Goal: Task Accomplishment & Management: Use online tool/utility

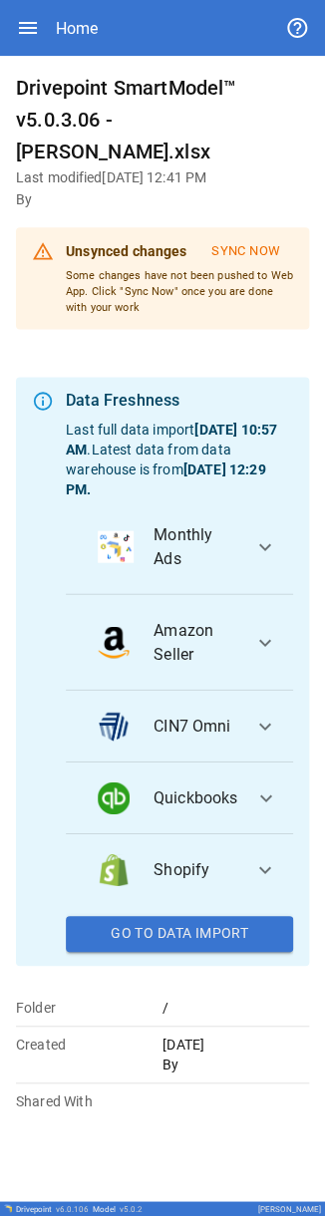
click at [103, 2] on h6 "Last modified [DATE] 12:41 PM" at bounding box center [162, 179] width 293 height 22
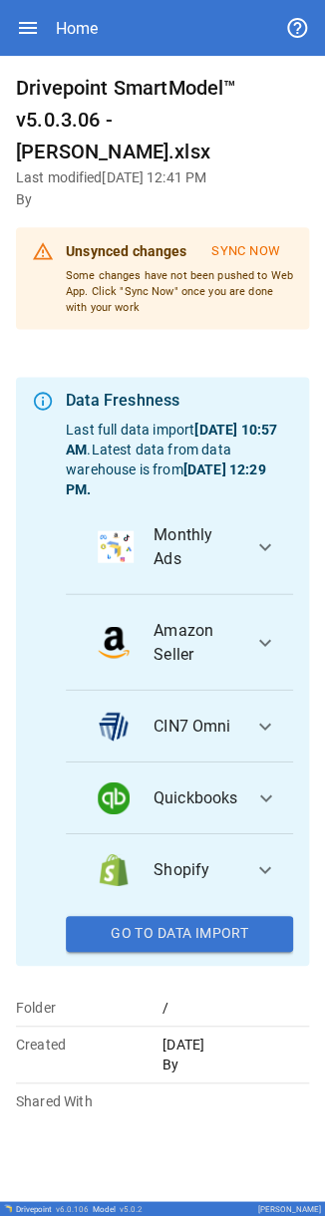
click at [103, 2] on h6 "Last modified [DATE] 12:41 PM" at bounding box center [162, 179] width 293 height 22
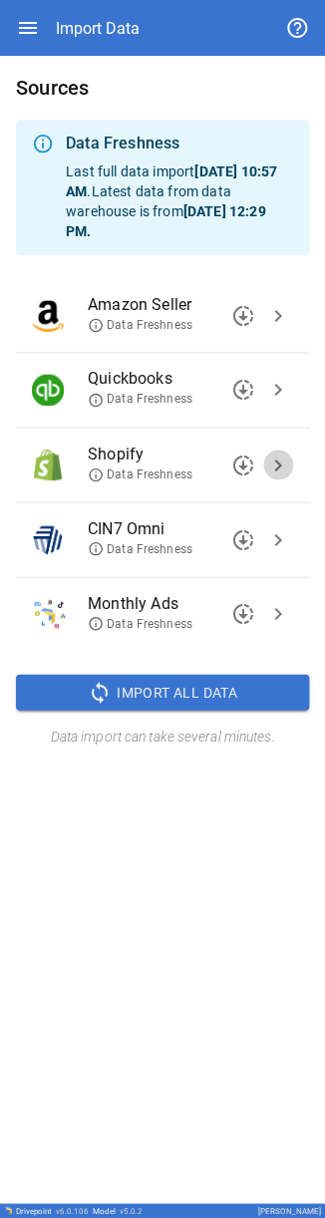
click at [103, 2] on span "chevron_right" at bounding box center [278, 465] width 24 height 24
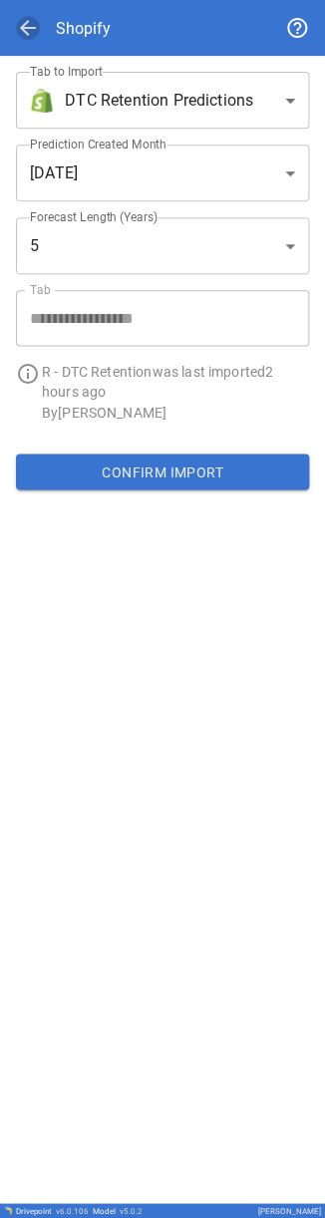
click at [32, 2] on span "arrow_back" at bounding box center [28, 28] width 24 height 24
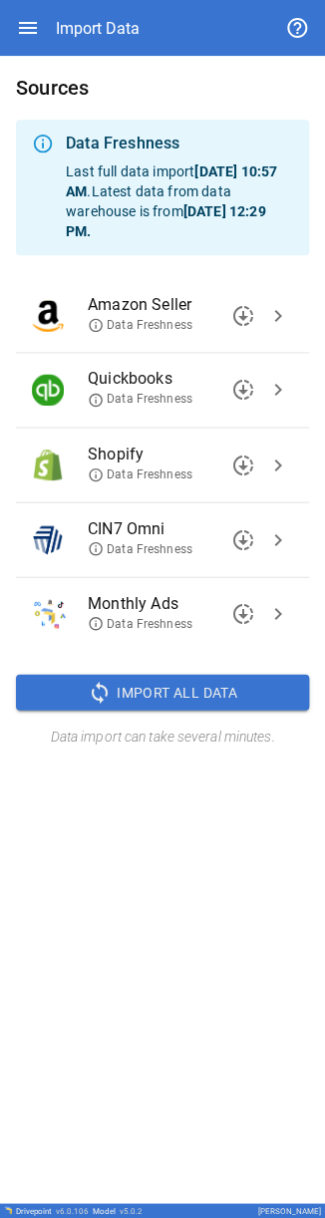
click at [72, 2] on button "sync Import All Data" at bounding box center [162, 692] width 293 height 36
